Goal: Entertainment & Leisure: Consume media (video, audio)

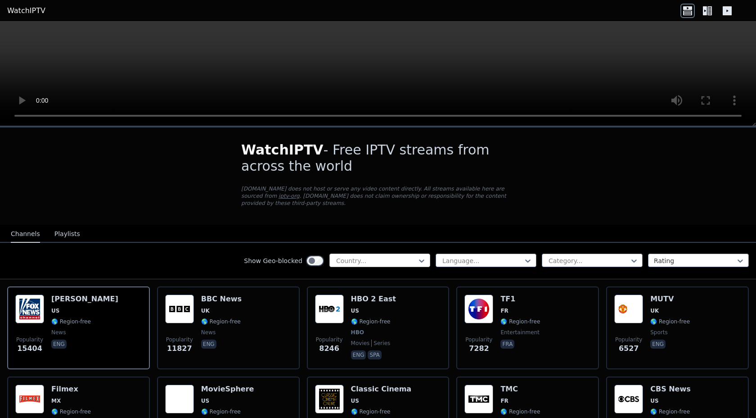
click at [352, 262] on div at bounding box center [376, 260] width 82 height 9
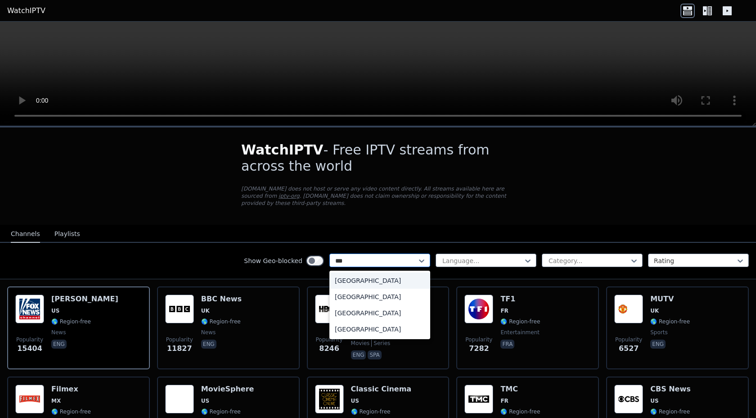
type input "****"
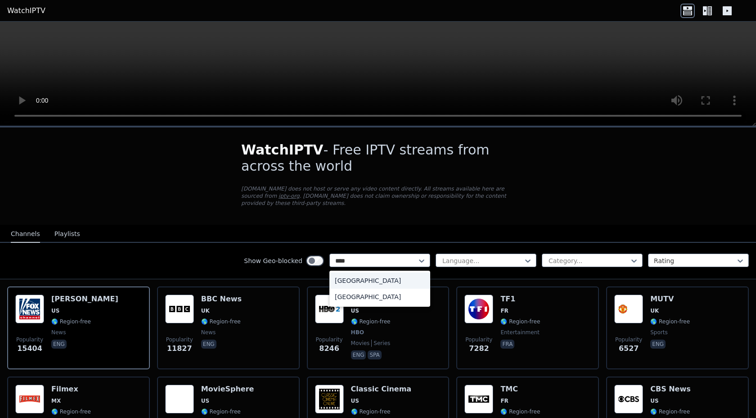
click at [354, 275] on div "[GEOGRAPHIC_DATA]" at bounding box center [379, 280] width 101 height 16
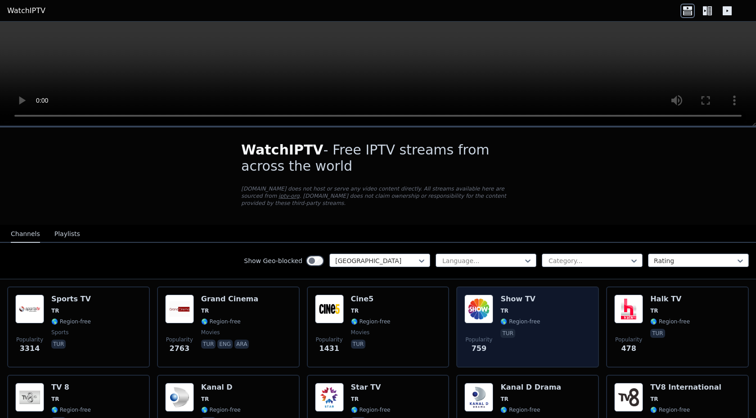
click at [550, 309] on div "Popularity 759 Show TV TR 🌎 Region-free tur" at bounding box center [527, 326] width 126 height 65
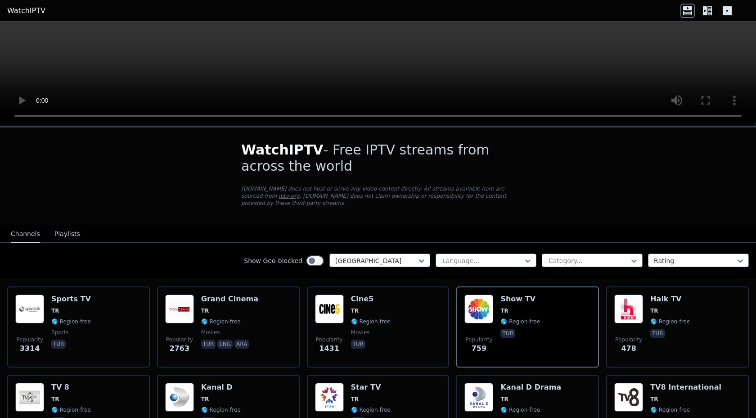
click at [403, 76] on video at bounding box center [378, 74] width 756 height 104
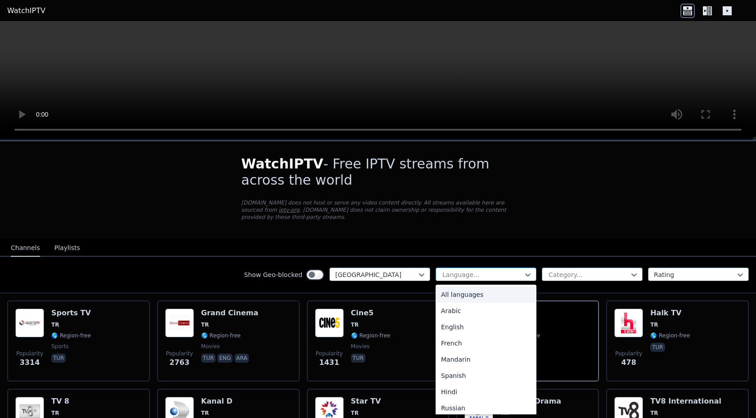
click at [493, 275] on div at bounding box center [483, 274] width 82 height 9
